Goal: Find contact information: Find contact information

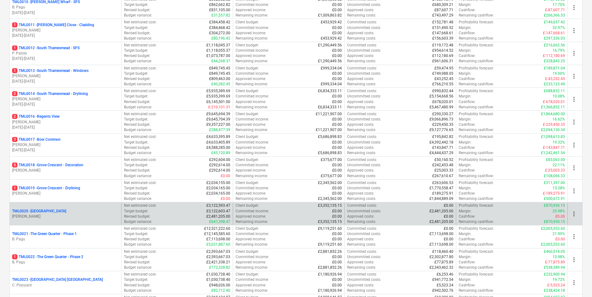
scroll to position [373, 0]
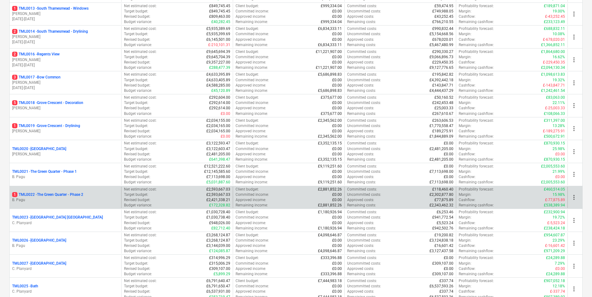
click at [46, 194] on p "1 TML0022 - The Green Quarter - Phase 2" at bounding box center [47, 194] width 71 height 5
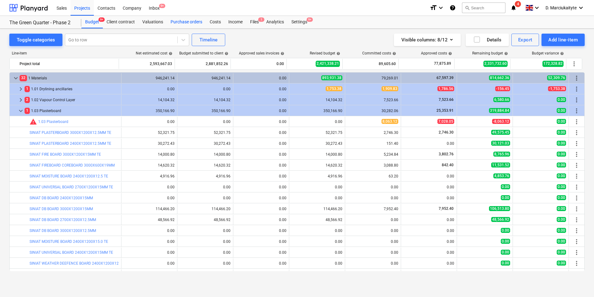
click at [187, 22] on div "Purchase orders" at bounding box center [186, 22] width 39 height 12
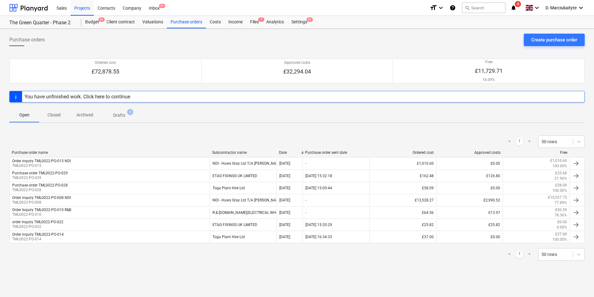
click at [65, 114] on span "Closed" at bounding box center [54, 115] width 30 height 10
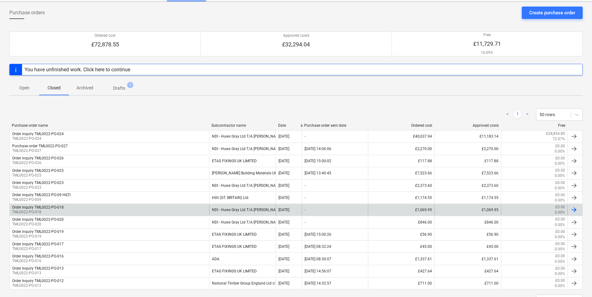
scroll to position [54, 0]
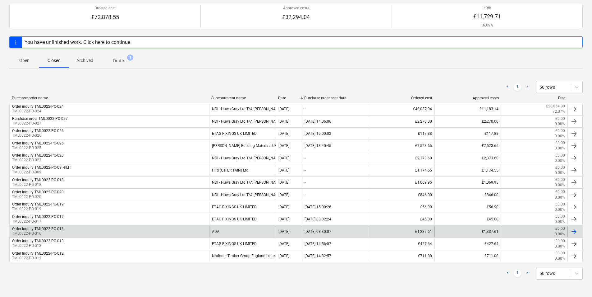
click at [177, 229] on div "Order inquiry TML0022-PO-016 TML0022-PO-016" at bounding box center [110, 231] width 200 height 11
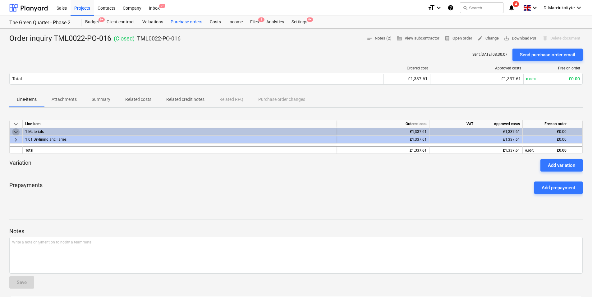
click at [14, 129] on span "keyboard_arrow_down" at bounding box center [15, 131] width 7 height 7
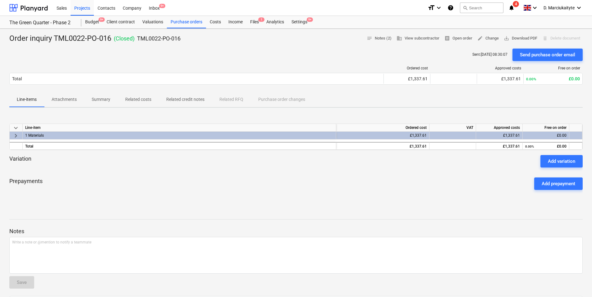
click at [15, 136] on span "keyboard_arrow_right" at bounding box center [15, 135] width 7 height 7
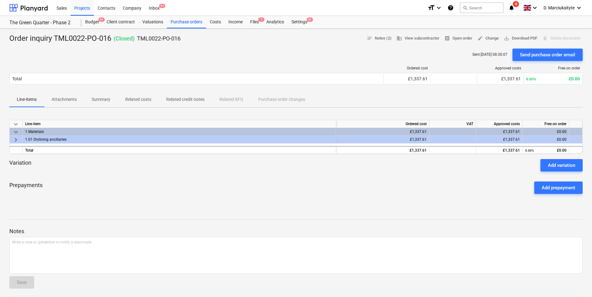
click at [16, 140] on span "keyboard_arrow_right" at bounding box center [15, 139] width 7 height 7
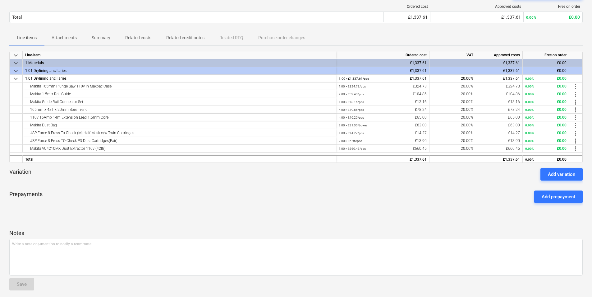
scroll to position [62, 0]
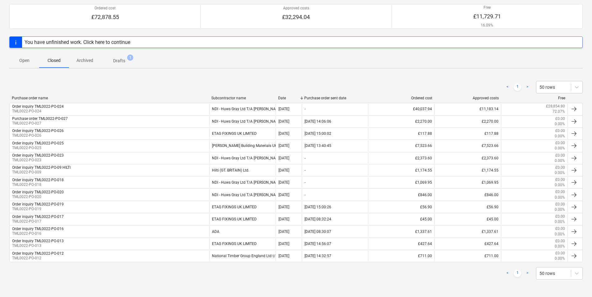
scroll to position [54, 0]
click at [25, 62] on p "Open" at bounding box center [24, 60] width 15 height 7
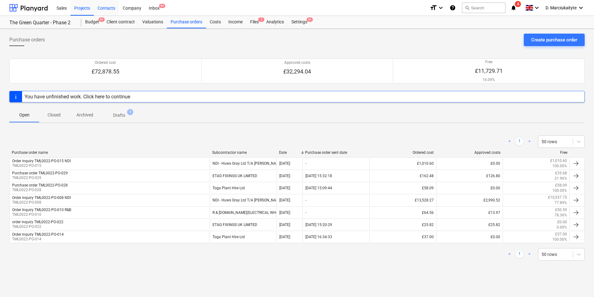
drag, startPoint x: 103, startPoint y: 7, endPoint x: 106, endPoint y: 8, distance: 3.4
click at [103, 7] on div "Contacts" at bounding box center [106, 8] width 25 height 16
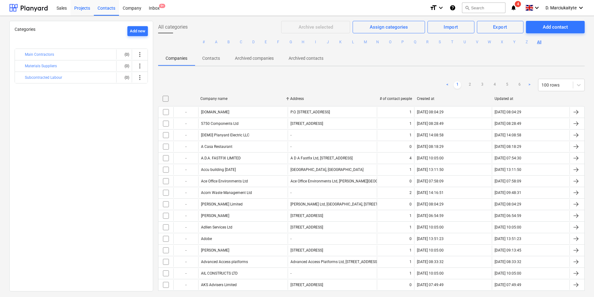
click at [85, 5] on div "Projects" at bounding box center [82, 8] width 23 height 16
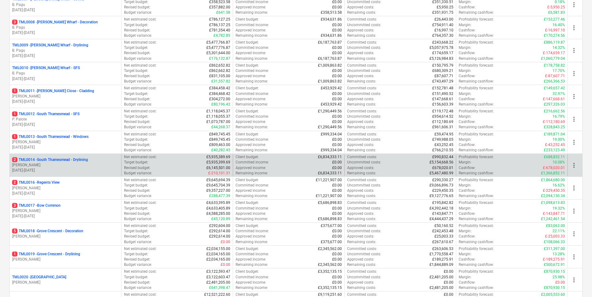
scroll to position [249, 0]
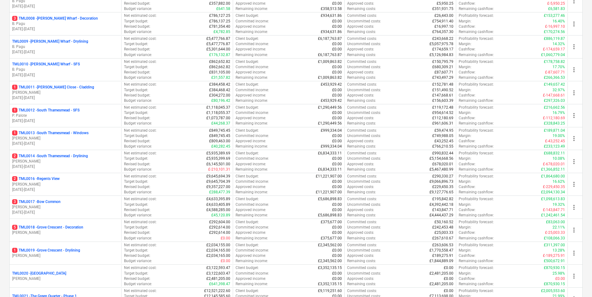
click at [65, 160] on p "[PERSON_NAME]" at bounding box center [65, 161] width 107 height 5
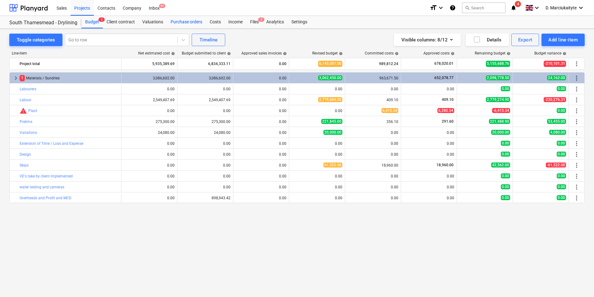
click at [191, 21] on div "Purchase orders" at bounding box center [186, 22] width 39 height 12
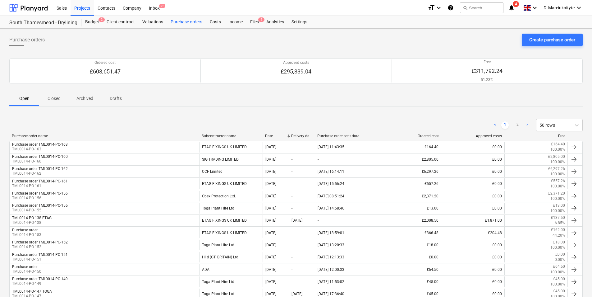
click at [220, 138] on div "Subcontractor name" at bounding box center [231, 136] width 58 height 4
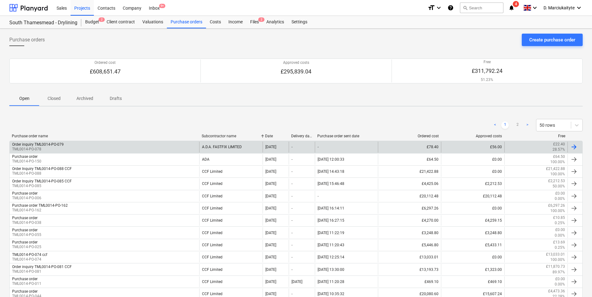
click at [232, 144] on div "A.D.A. FASTFIX LIMITED" at bounding box center [230, 146] width 63 height 11
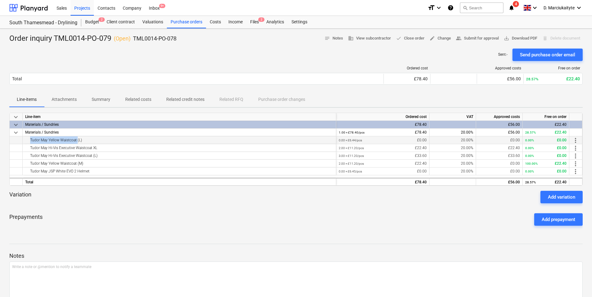
drag, startPoint x: 76, startPoint y: 141, endPoint x: 21, endPoint y: 140, distance: 55.7
click at [0, 0] on div "Tudor May Yellow Waistcoat (L) 0.00 × £6.44 / pcs £0.00 20.00% £0.00 0.00% £0.0…" at bounding box center [0, 0] width 0 height 0
click at [109, 140] on div "Tudor May Yellow Waistcoat (L)" at bounding box center [179, 139] width 308 height 7
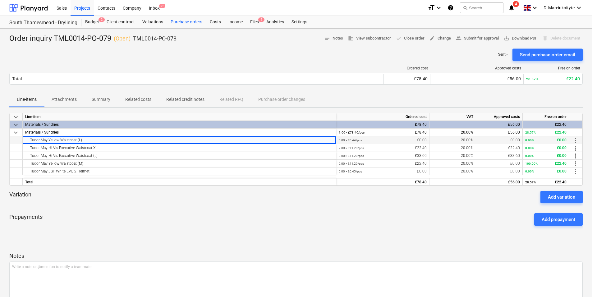
drag, startPoint x: 86, startPoint y: 141, endPoint x: 30, endPoint y: 139, distance: 56.7
click at [30, 139] on div "Tudor May Yellow Waistcoat (L)" at bounding box center [179, 139] width 308 height 7
copy div "Tudor May Yellow Waistcoat (L)"
click at [89, 170] on div "Tudor May JSP White EVO 2 Helmet" at bounding box center [179, 170] width 308 height 7
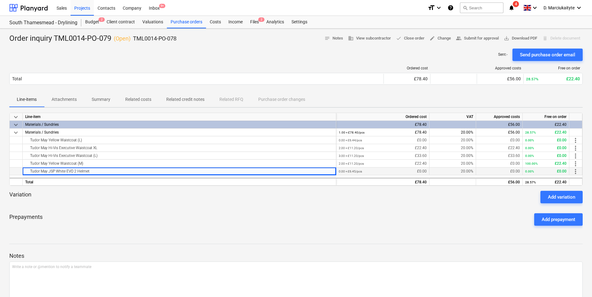
drag, startPoint x: 91, startPoint y: 173, endPoint x: 29, endPoint y: 171, distance: 61.9
click at [29, 171] on div "Tudor May JSP White EVO 2 Helmet" at bounding box center [179, 170] width 308 height 7
copy div "Tudor May JSP White EVO 2 Helmet"
click at [72, 96] on p "Attachments" at bounding box center [64, 99] width 25 height 7
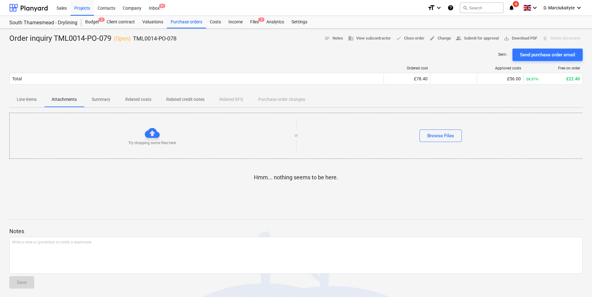
click at [111, 97] on span "Summary" at bounding box center [101, 99] width 34 height 10
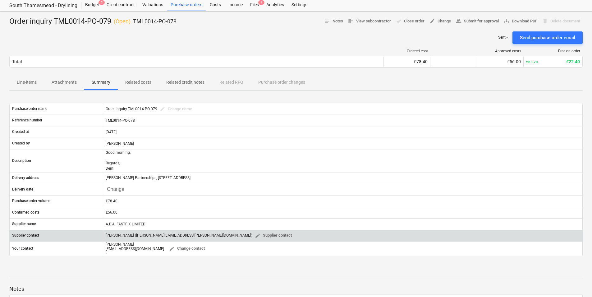
scroll to position [31, 0]
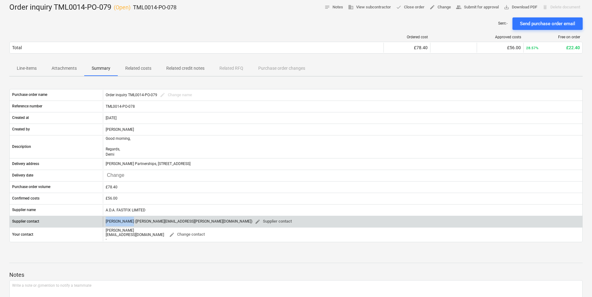
drag, startPoint x: 127, startPoint y: 221, endPoint x: 106, endPoint y: 222, distance: 20.8
click at [106, 222] on div "[PERSON_NAME] ([PERSON_NAME][EMAIL_ADDRESS][PERSON_NAME][DOMAIN_NAME]) edit Sup…" at bounding box center [200, 221] width 189 height 10
copy div "[PERSON_NAME]"
drag, startPoint x: 180, startPoint y: 221, endPoint x: 130, endPoint y: 222, distance: 50.4
click at [130, 222] on div "[PERSON_NAME] ([PERSON_NAME][EMAIL_ADDRESS][PERSON_NAME][DOMAIN_NAME]) edit Sup…" at bounding box center [200, 221] width 189 height 10
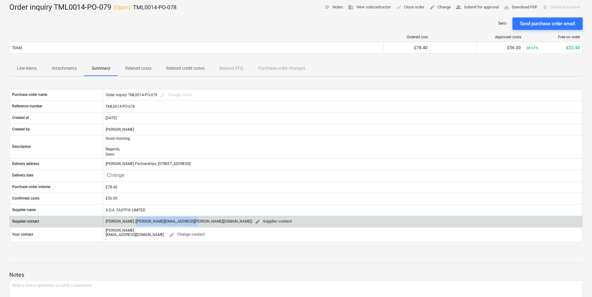
copy div "[PERSON_NAME][EMAIL_ADDRESS][PERSON_NAME][DOMAIN_NAME]"
